Goal: Information Seeking & Learning: Learn about a topic

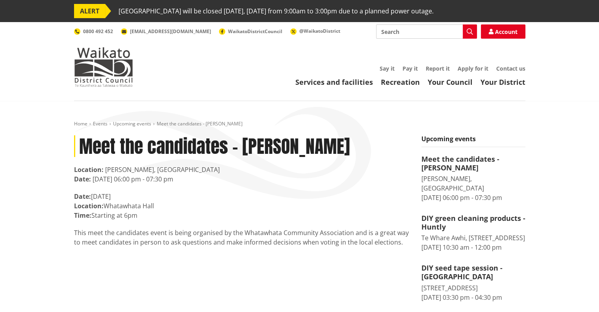
click at [255, 195] on p "Date: Monday 8 September Location: Whatawhata Hall Time: Starting at 6pm" at bounding box center [242, 205] width 336 height 28
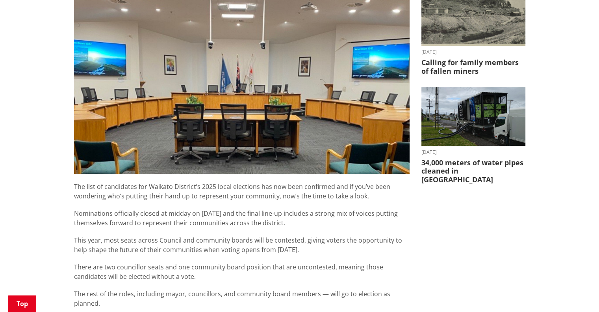
scroll to position [268, 0]
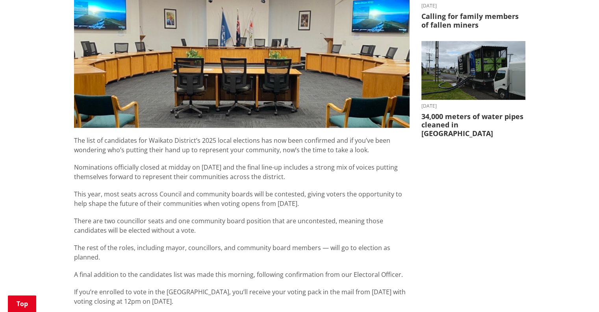
click at [187, 256] on div "The list of candidates for Waikato District’s 2025 local elections has now been…" at bounding box center [242, 256] width 336 height 241
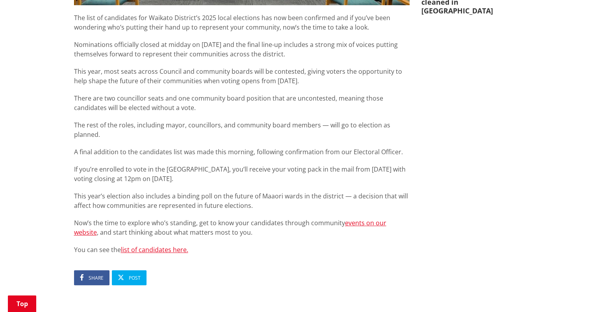
scroll to position [457, 0]
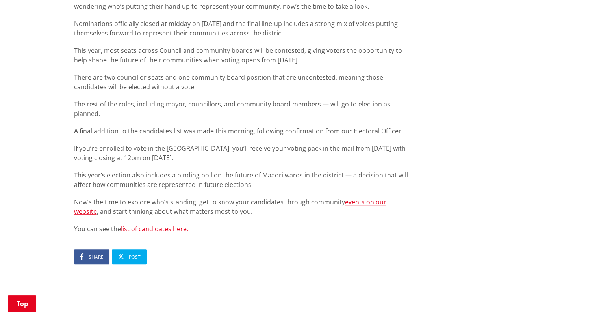
click at [159, 224] on link "list of candidates here." at bounding box center [154, 228] width 67 height 9
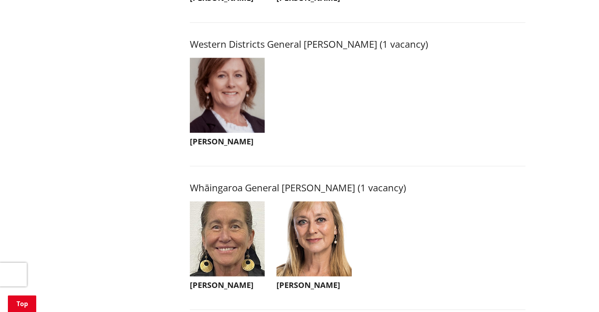
scroll to position [1767, 0]
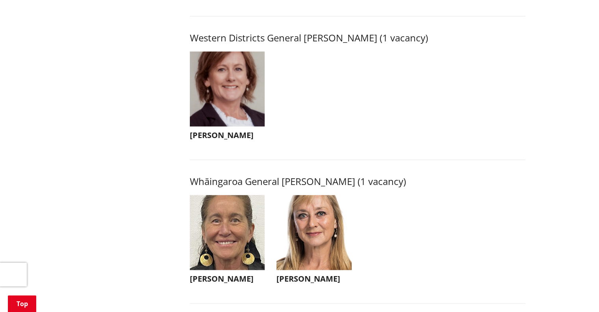
click at [221, 114] on img "button" at bounding box center [227, 89] width 75 height 75
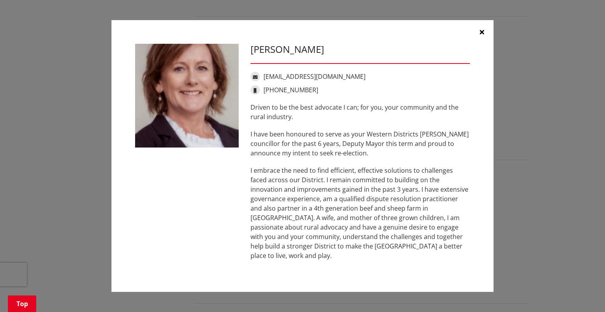
click at [480, 35] on icon "button" at bounding box center [482, 32] width 4 height 6
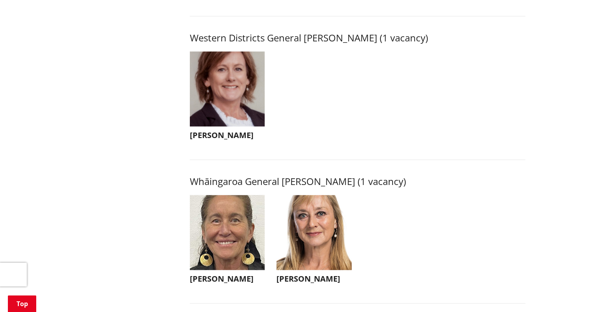
click at [321, 223] on img "button" at bounding box center [314, 232] width 75 height 75
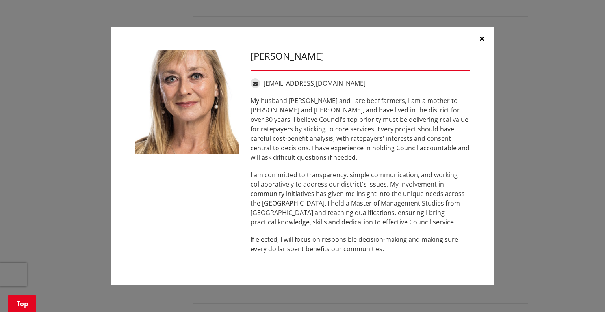
click at [267, 223] on div "My husband Aaron and I are beef farmers, I am a mother to Finn and Estelle, and…" at bounding box center [360, 175] width 219 height 158
click at [63, 198] on div "Nicola Laboyrie nicolalaboyrie@gmail.com My husband Aaron and I are beef farmer…" at bounding box center [303, 156] width 574 height 282
click at [479, 42] on button "button" at bounding box center [482, 39] width 24 height 24
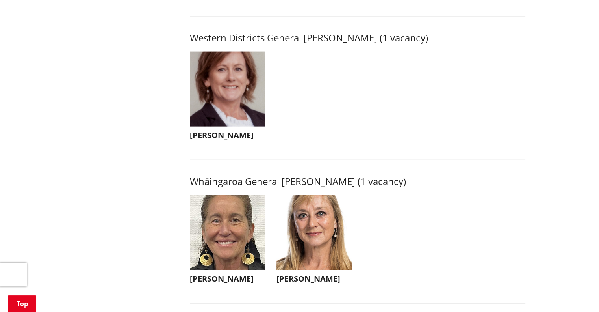
click at [229, 243] on img "button" at bounding box center [227, 232] width 75 height 75
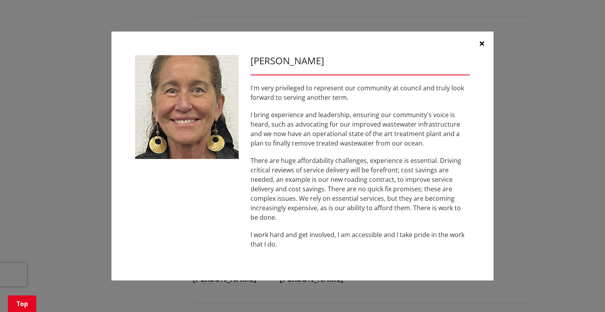
click at [480, 40] on icon "button" at bounding box center [482, 43] width 4 height 6
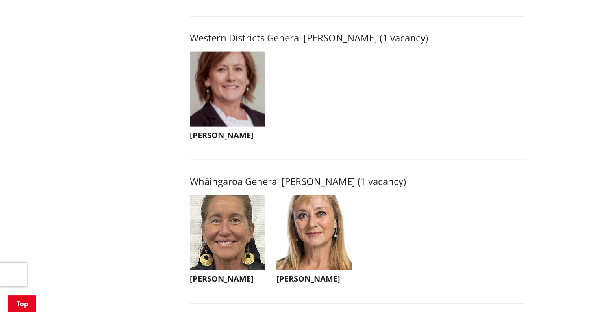
click at [353, 134] on ul "Carolyn Eyre Carolyn Eyre caroeyre05@gmail.com +64 21 594 747 Driven to be the …" at bounding box center [357, 104] width 347 height 104
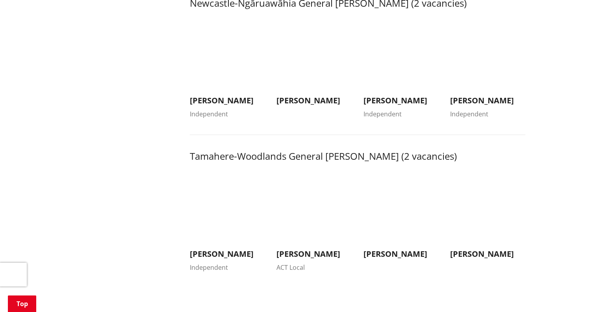
scroll to position [711, 0]
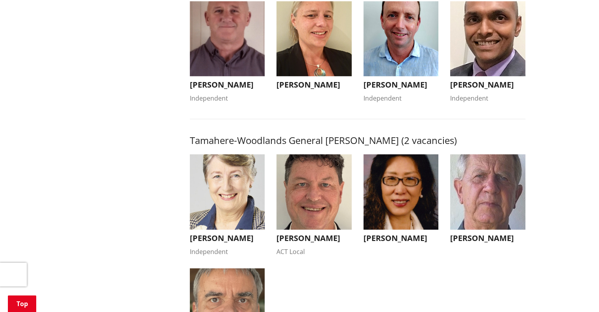
click at [219, 41] on img "button" at bounding box center [227, 38] width 75 height 75
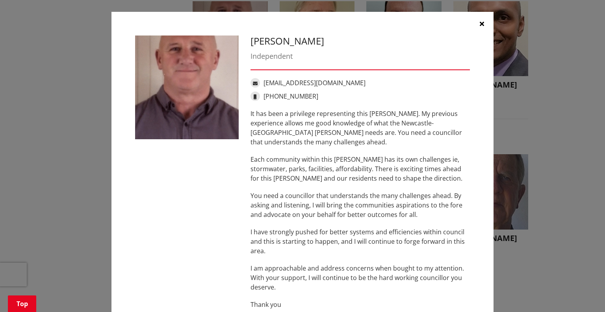
click at [282, 137] on p "It has been a privilege representing this ward. My previous experience allows m…" at bounding box center [360, 128] width 219 height 38
click at [480, 25] on icon "button" at bounding box center [482, 23] width 4 height 6
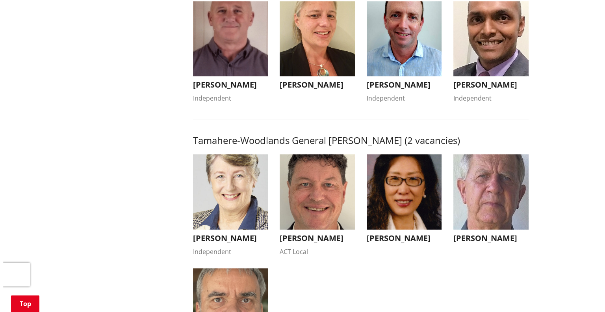
scroll to position [727, 0]
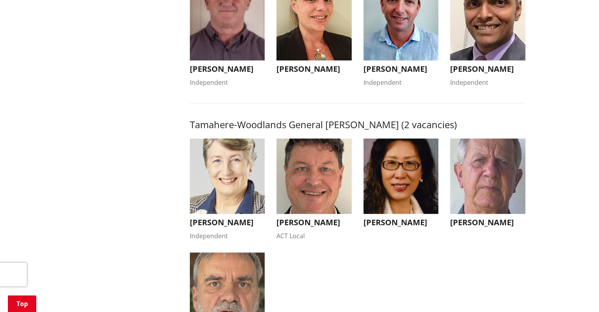
click at [309, 39] on img "button" at bounding box center [314, 22] width 75 height 75
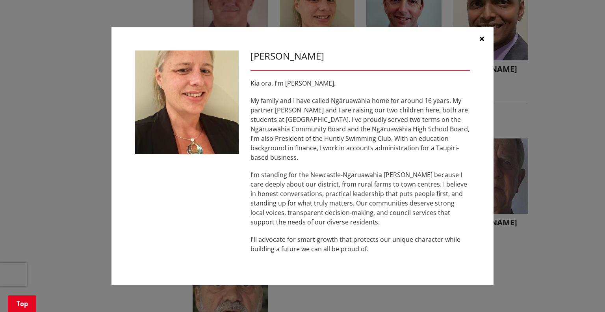
click at [481, 42] on icon "button" at bounding box center [482, 38] width 4 height 6
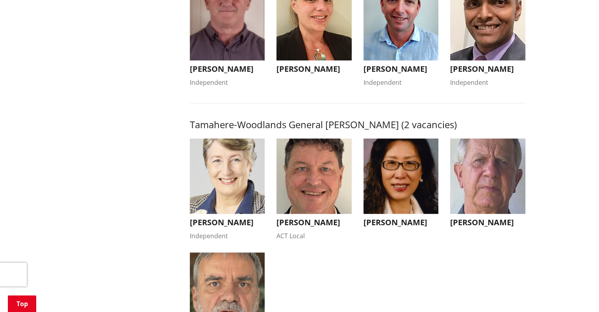
click at [392, 38] on img "button" at bounding box center [401, 22] width 75 height 75
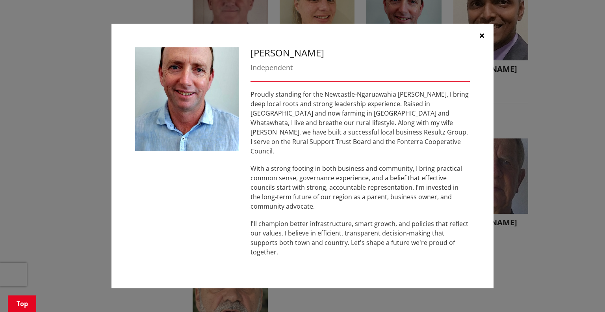
click at [482, 39] on icon "button" at bounding box center [482, 35] width 4 height 6
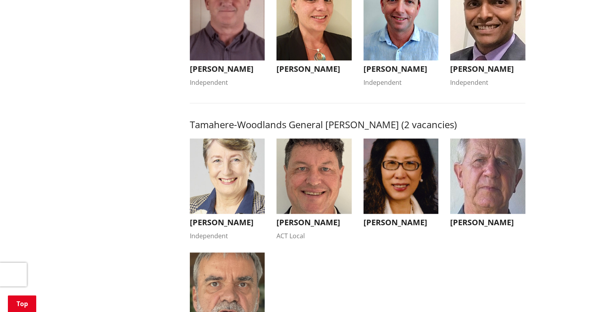
click at [495, 37] on img "button" at bounding box center [487, 22] width 75 height 75
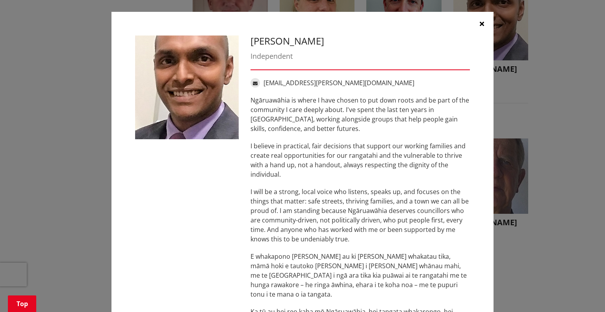
click at [280, 235] on p "I will be a strong, local voice who listens, speaks up, and focuses on the thin…" at bounding box center [360, 215] width 219 height 57
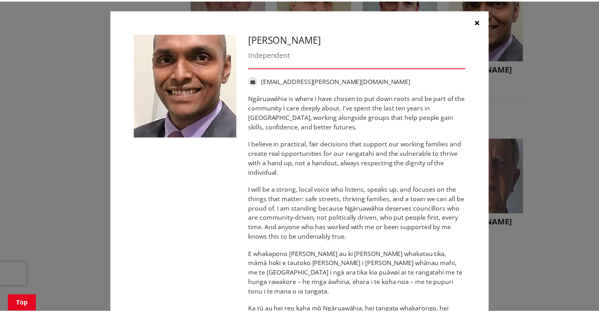
scroll to position [0, 0]
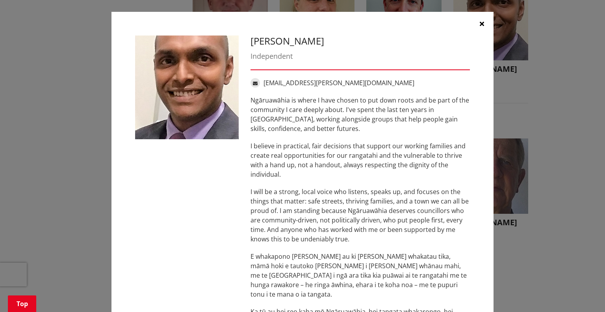
click at [476, 24] on button "button" at bounding box center [482, 24] width 24 height 24
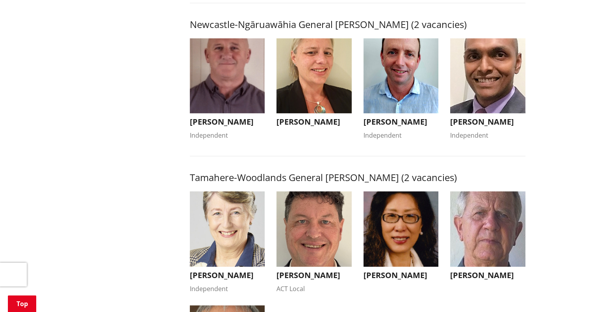
scroll to position [664, 0]
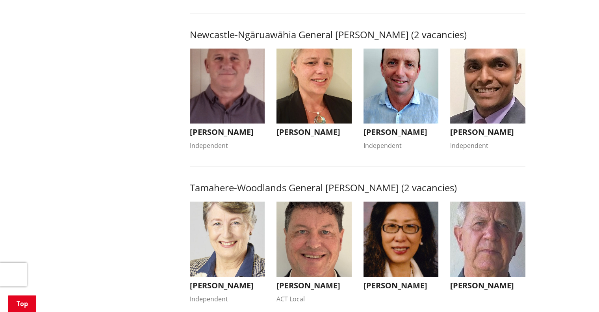
click at [240, 93] on img "button" at bounding box center [227, 85] width 75 height 75
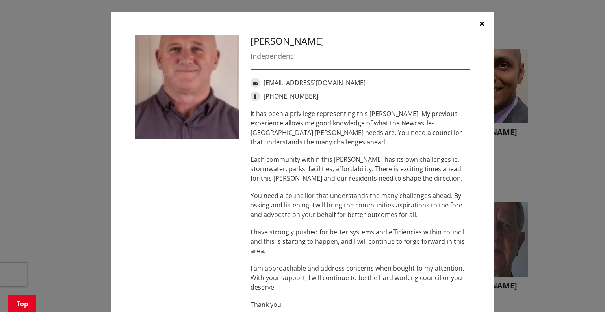
click at [271, 154] on div "It has been a privilege representing this ward. My previous experience allows m…" at bounding box center [360, 209] width 219 height 200
click at [480, 22] on icon "button" at bounding box center [482, 23] width 4 height 6
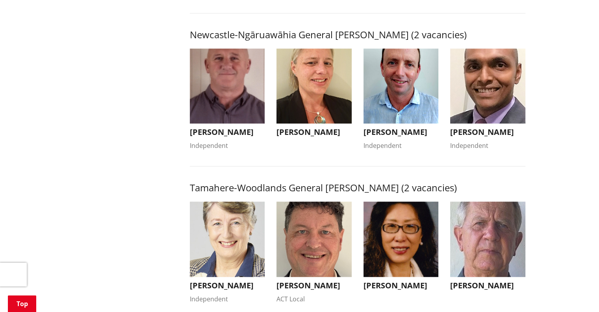
click at [312, 102] on img "button" at bounding box center [314, 85] width 75 height 75
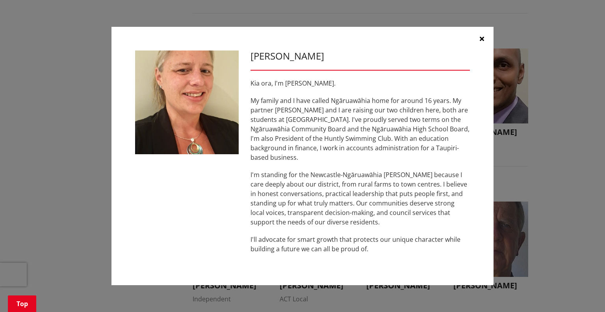
click at [480, 42] on icon "button" at bounding box center [482, 38] width 4 height 6
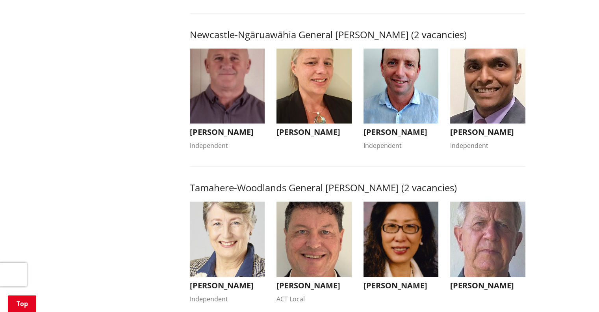
click at [393, 95] on img "button" at bounding box center [401, 85] width 75 height 75
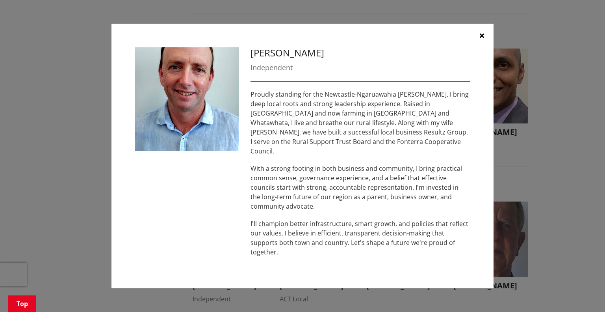
click at [481, 39] on icon "button" at bounding box center [482, 35] width 4 height 6
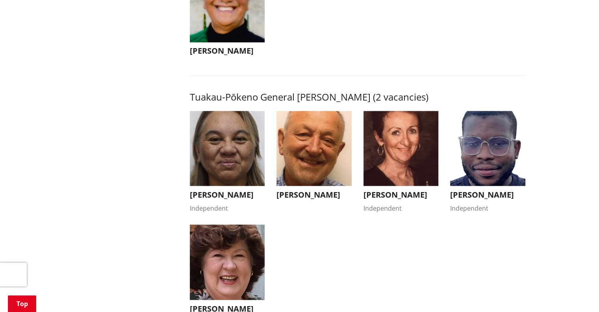
scroll to position [1306, 0]
